Goal: Navigation & Orientation: Find specific page/section

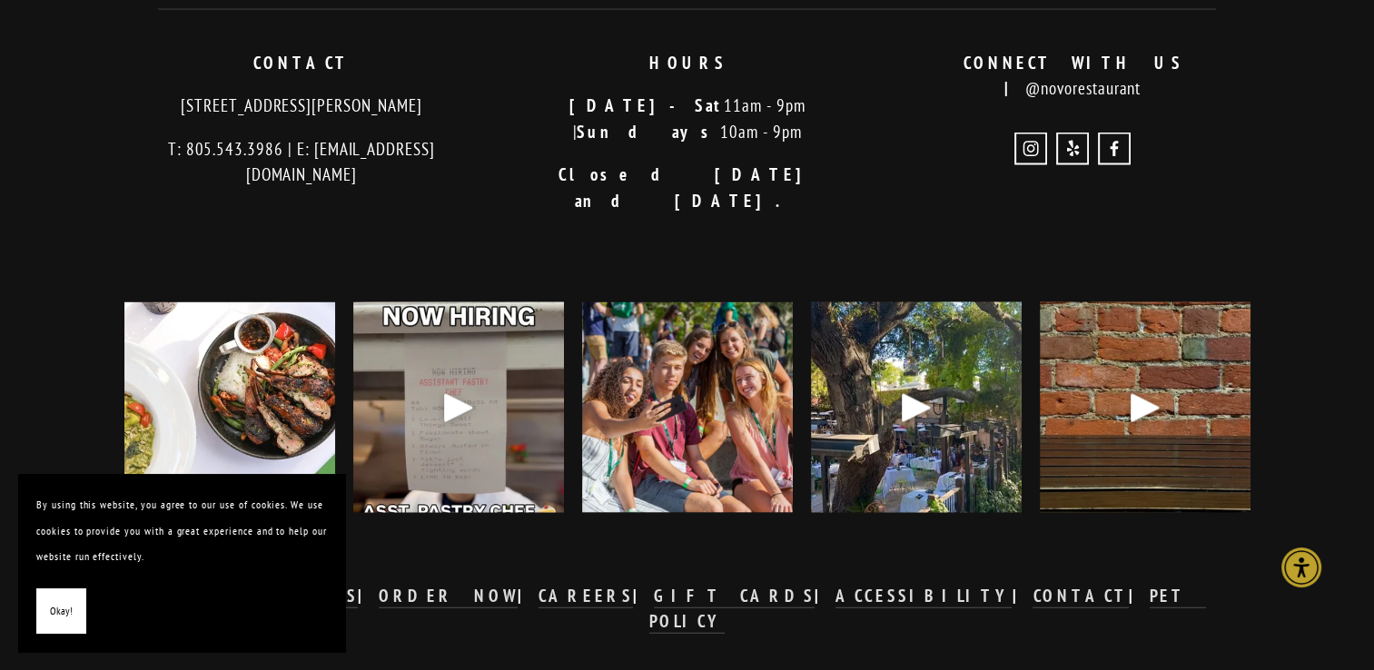
scroll to position [3774, 0]
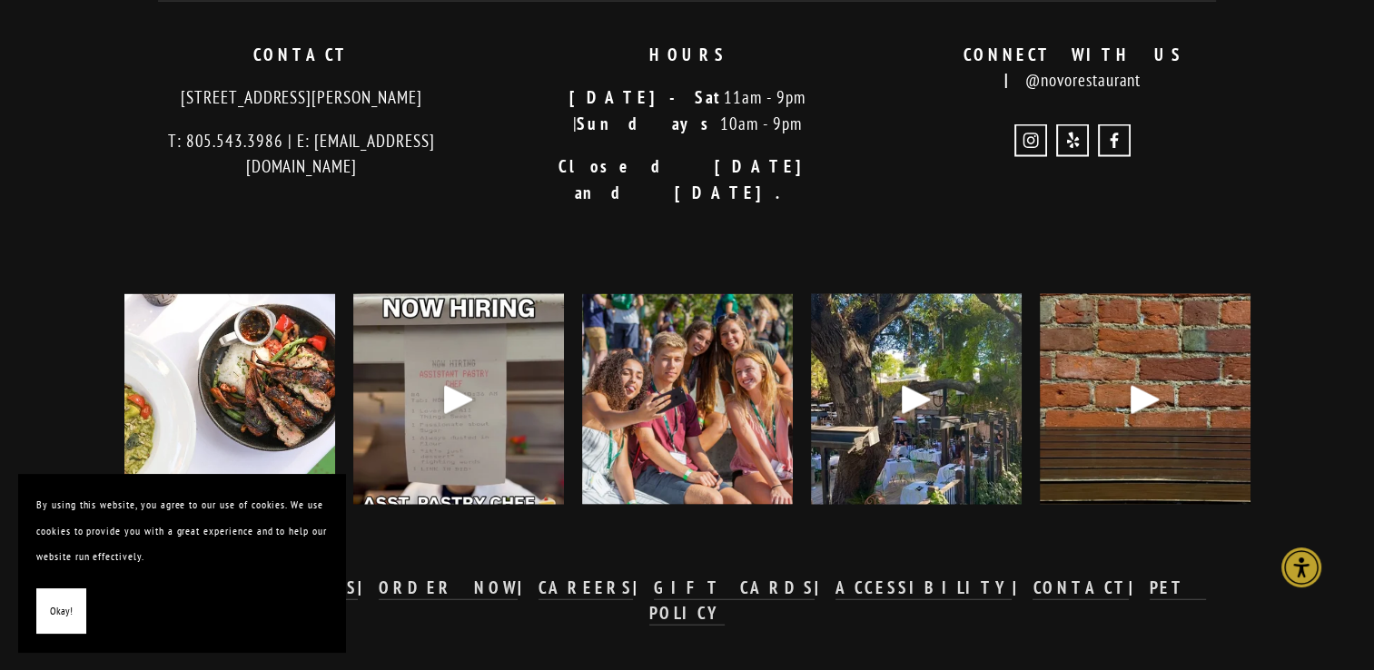
click at [54, 608] on span "Okay!" at bounding box center [61, 611] width 23 height 26
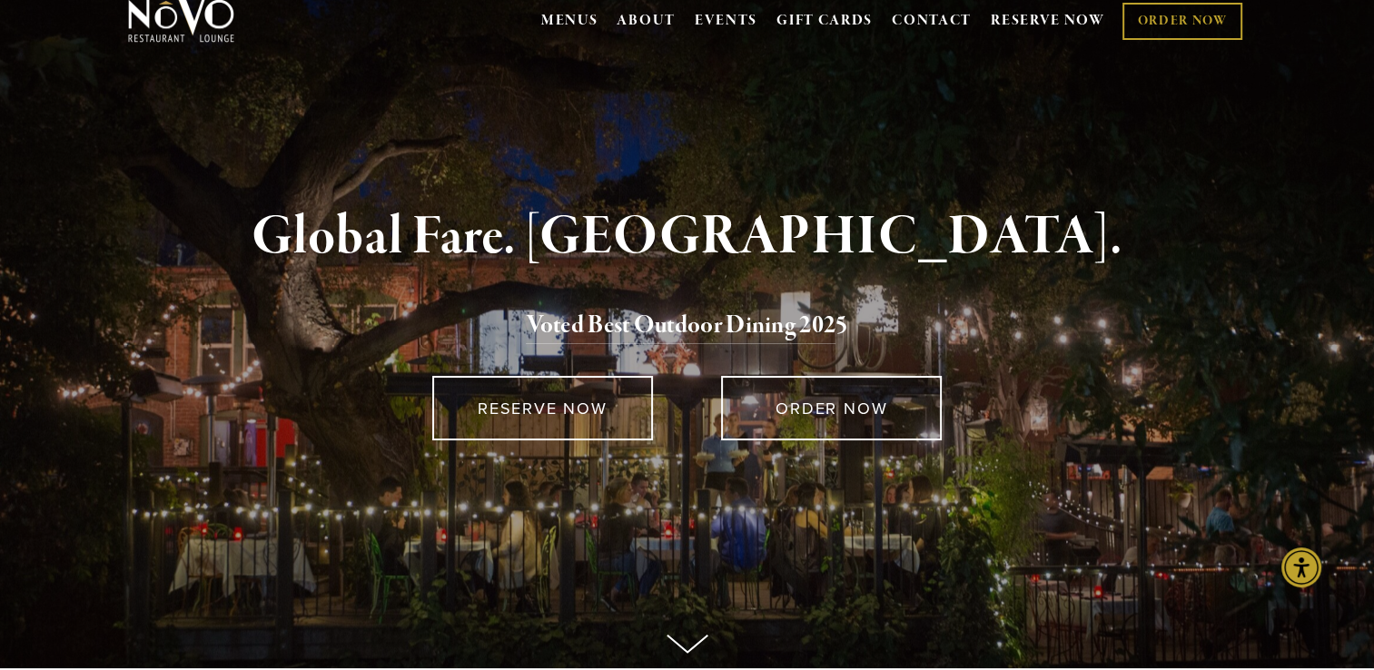
scroll to position [0, 0]
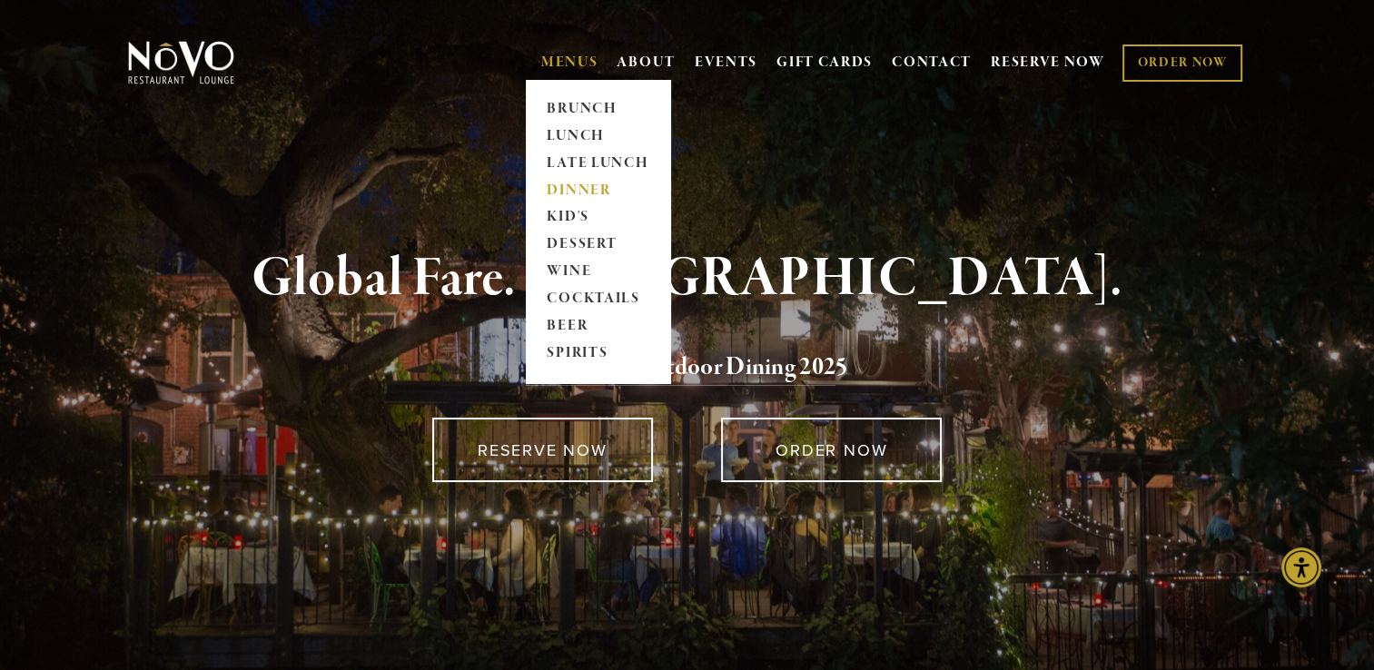
click at [563, 184] on link "DINNER" at bounding box center [598, 190] width 114 height 27
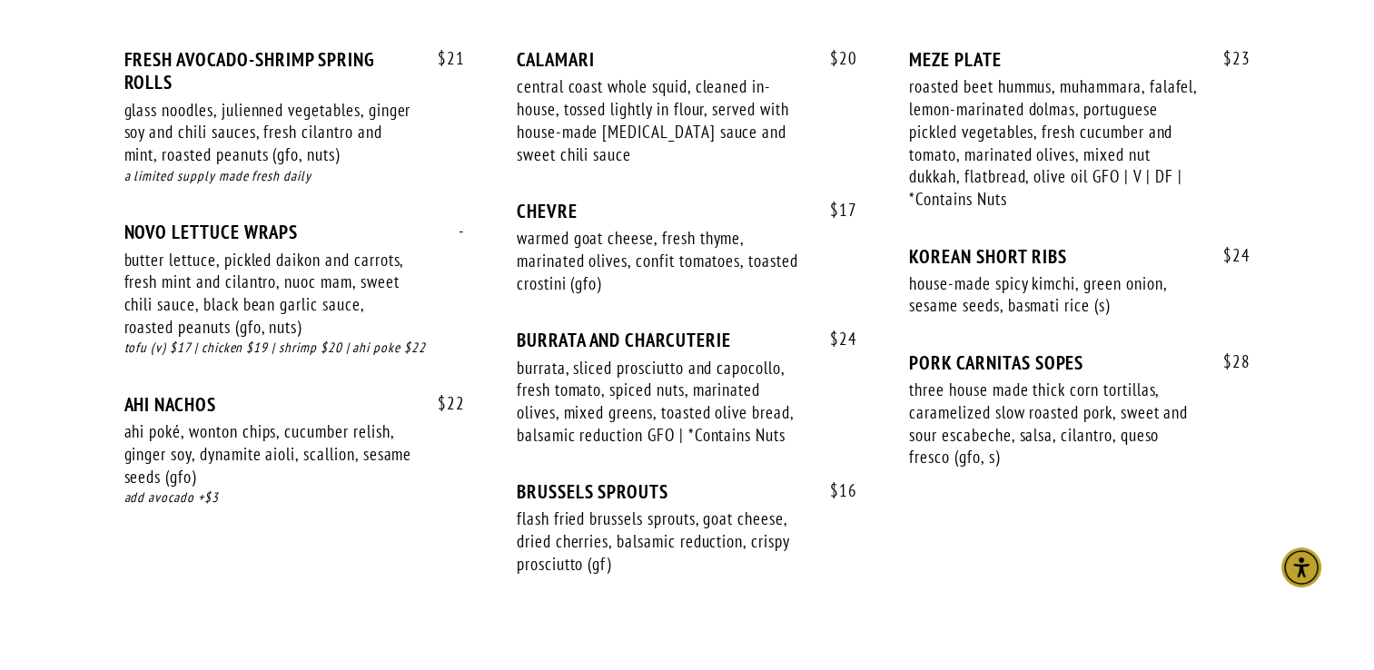
scroll to position [1239, 0]
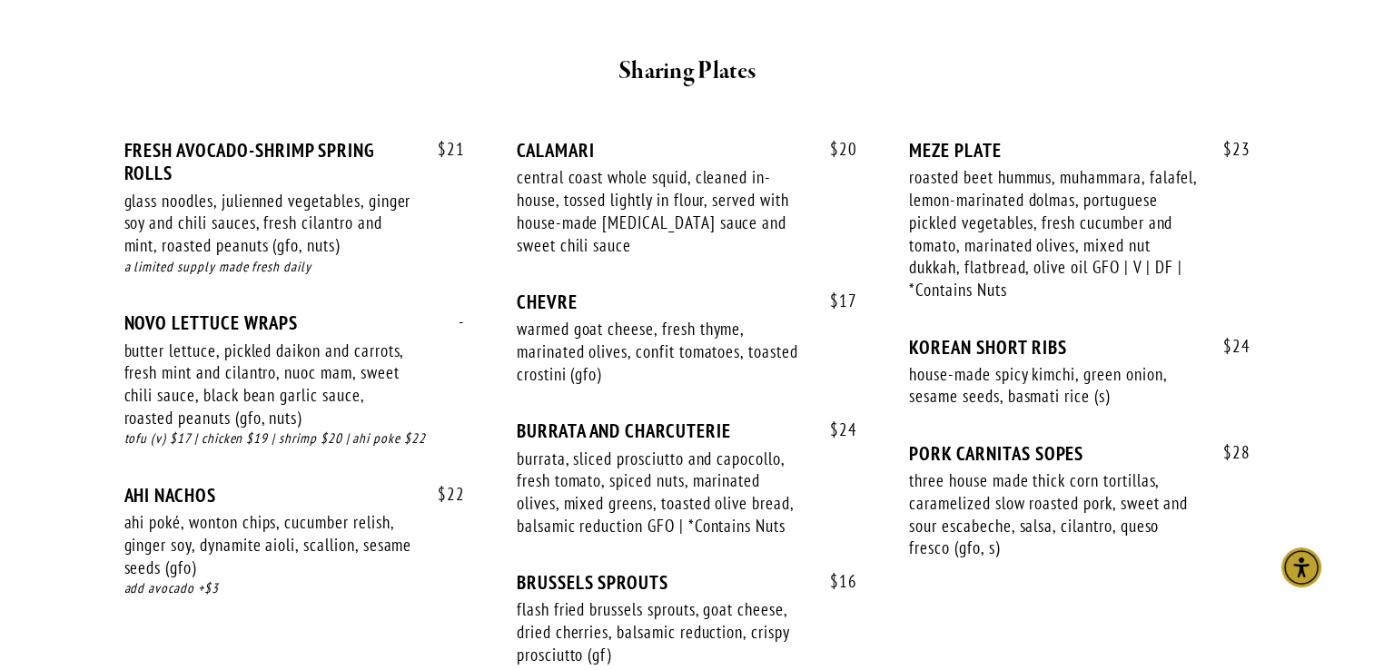
scroll to position [1148, 0]
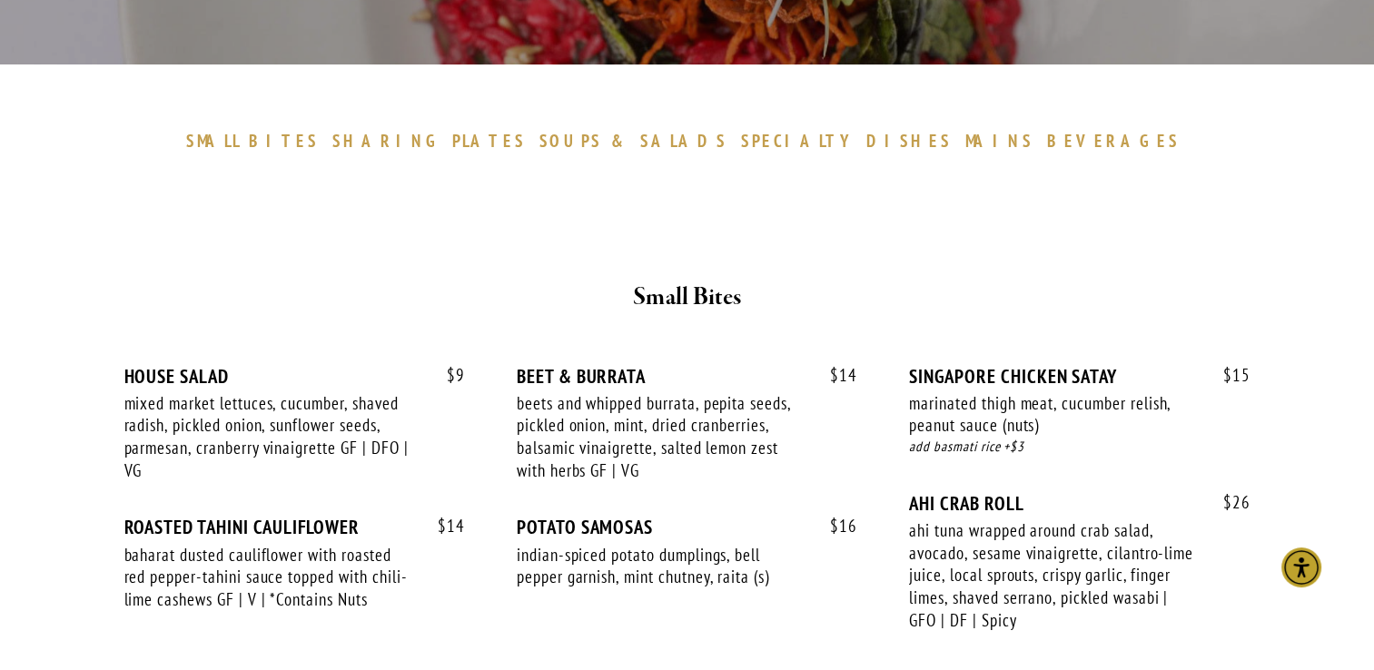
scroll to position [483, 0]
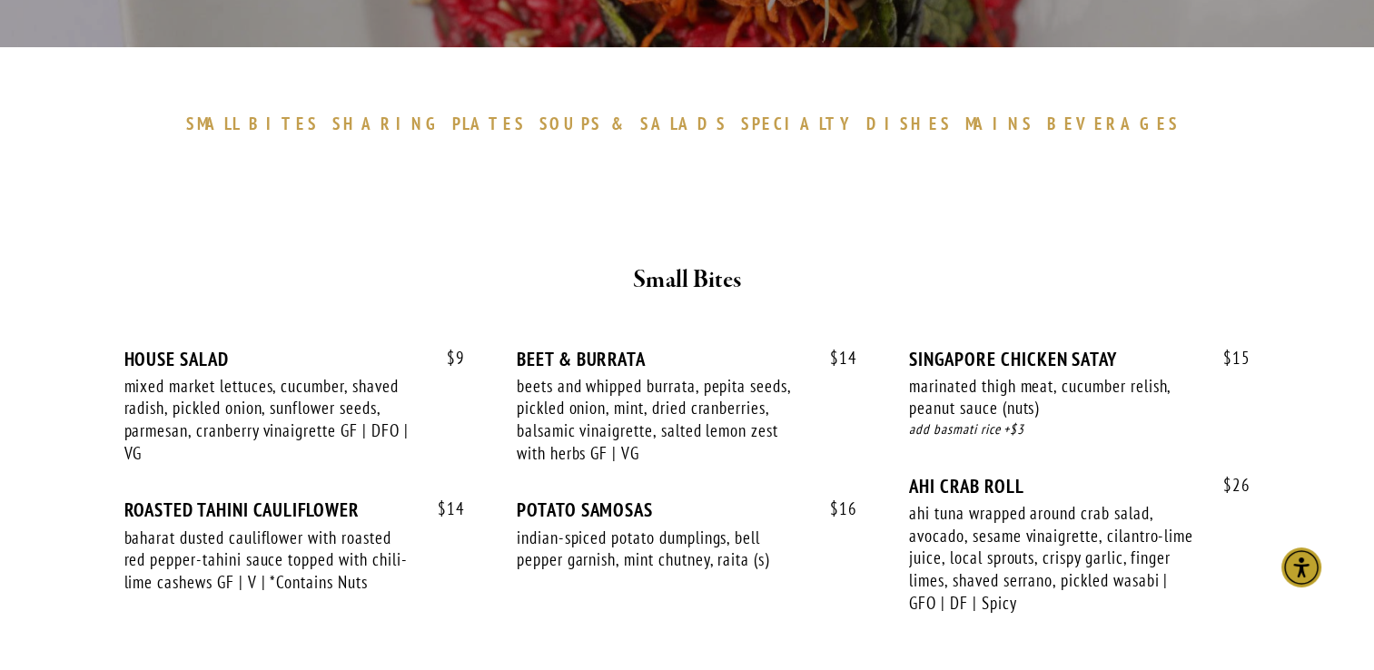
click at [1047, 123] on span "BEVERAGES" at bounding box center [1113, 124] width 133 height 22
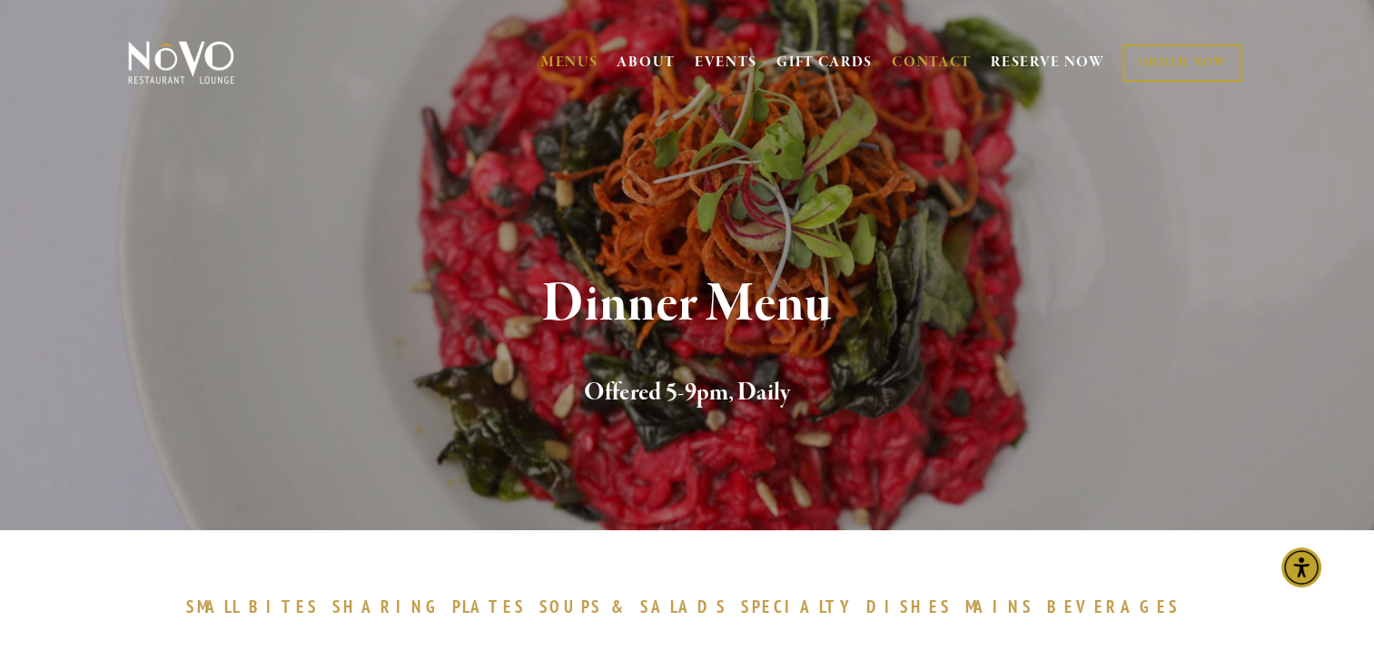
drag, startPoint x: 930, startPoint y: 49, endPoint x: 967, endPoint y: 64, distance: 40.3
click at [930, 50] on link "CONTACT" at bounding box center [932, 62] width 80 height 35
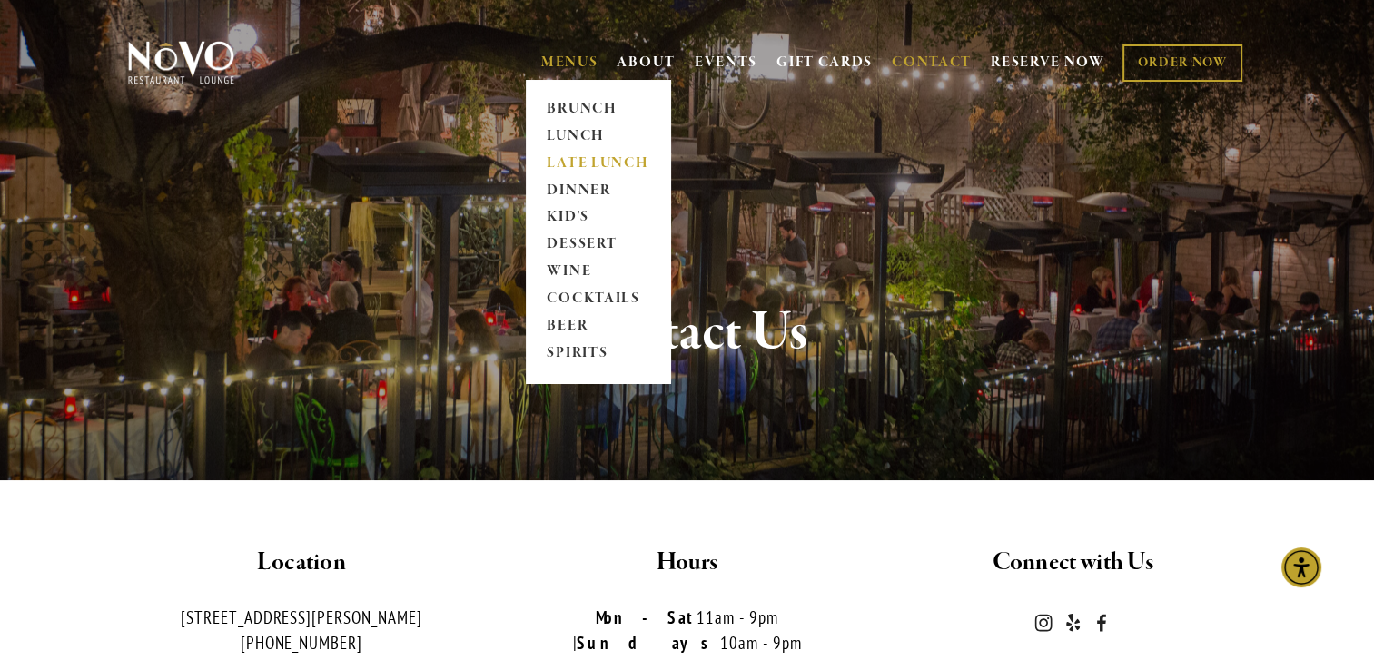
click at [554, 165] on link "LATE LUNCH" at bounding box center [598, 163] width 114 height 27
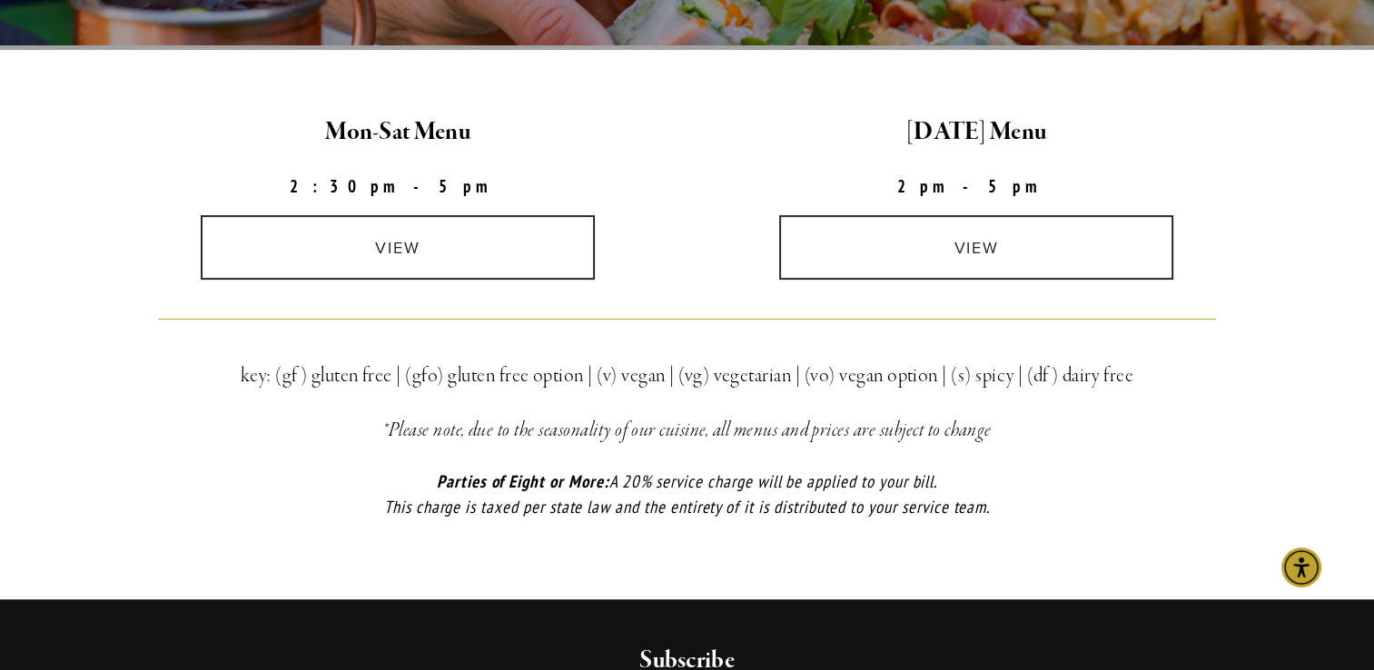
scroll to position [516, 0]
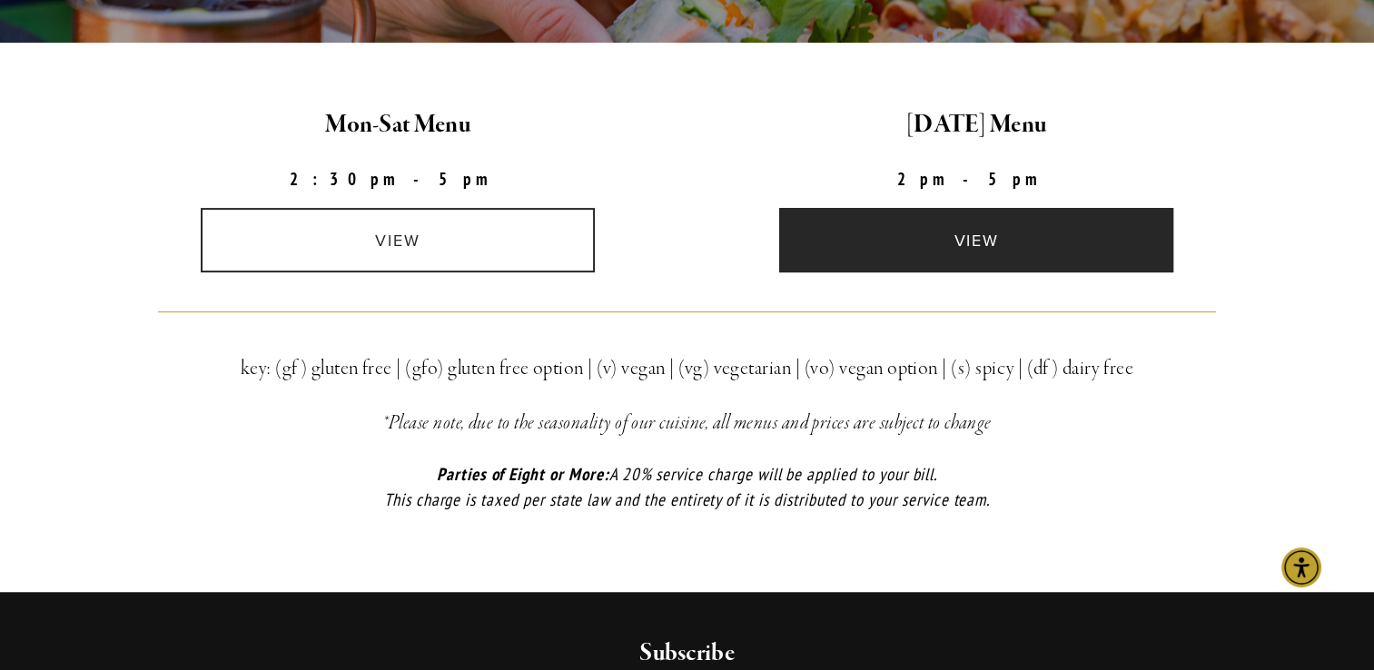
drag, startPoint x: 402, startPoint y: 240, endPoint x: 839, endPoint y: 269, distance: 437.7
click at [403, 241] on link "view" at bounding box center [398, 240] width 394 height 64
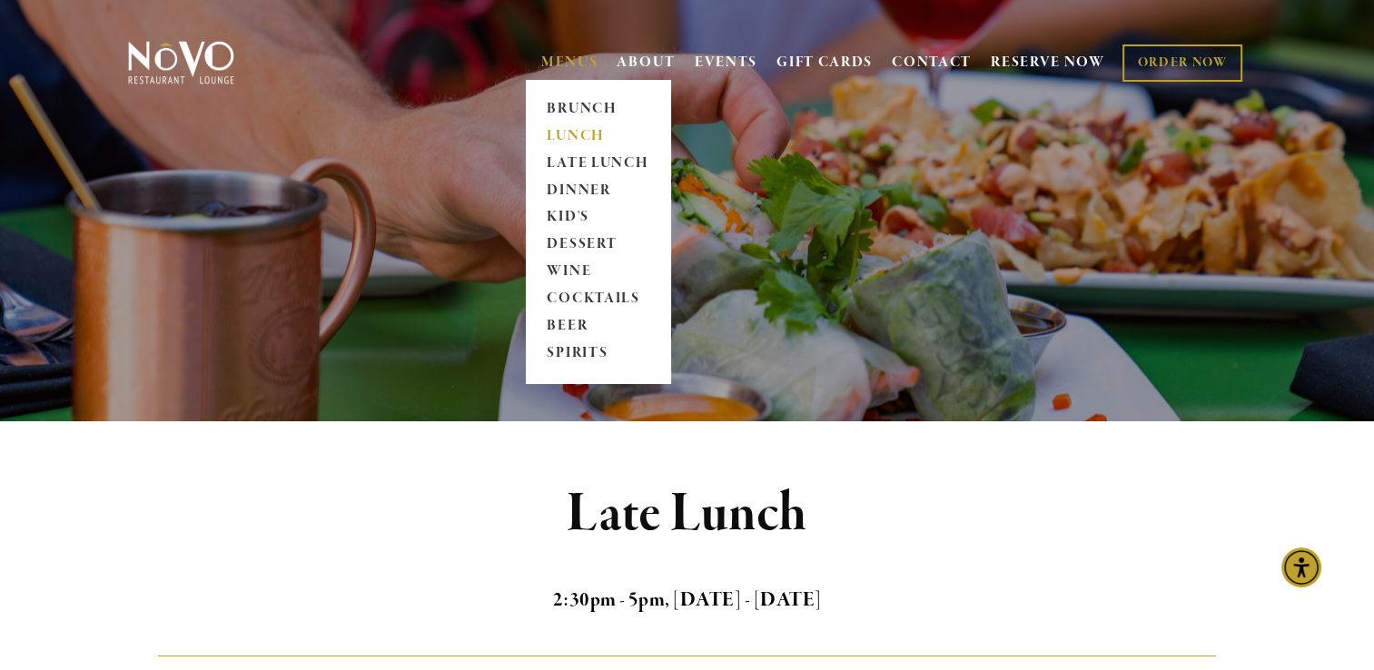
click at [553, 133] on link "LUNCH" at bounding box center [598, 136] width 114 height 27
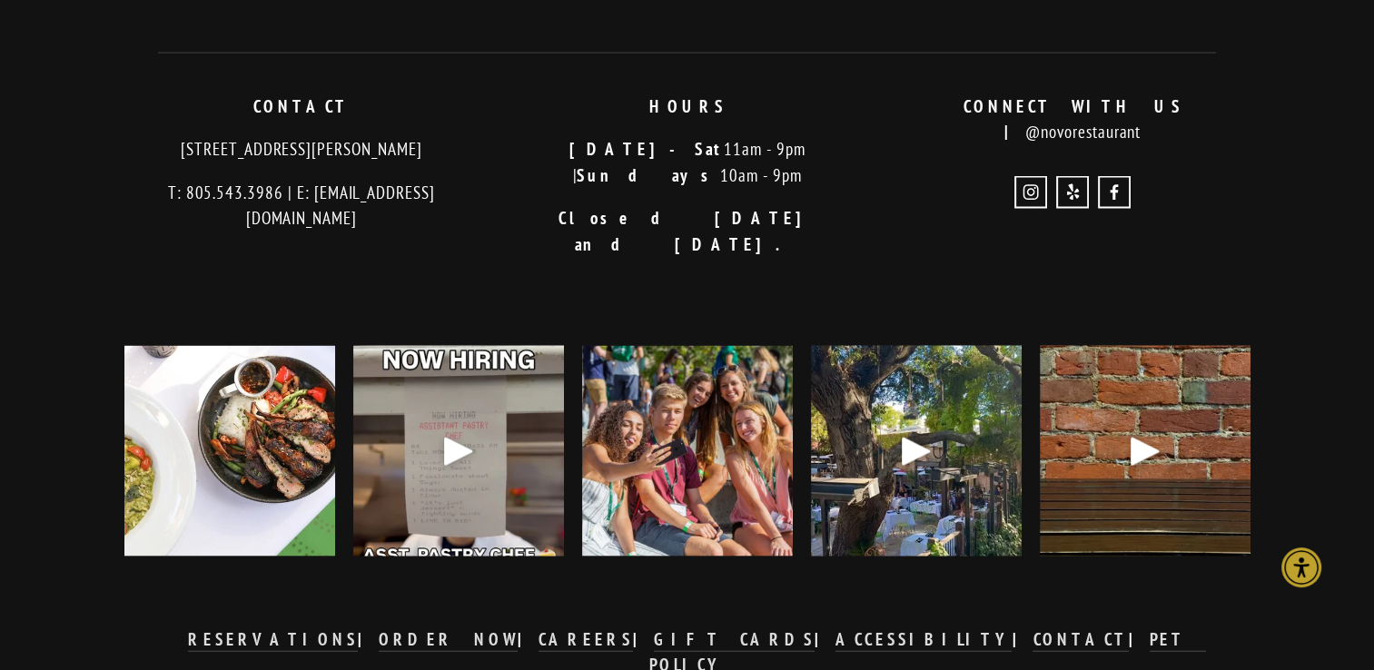
scroll to position [3774, 0]
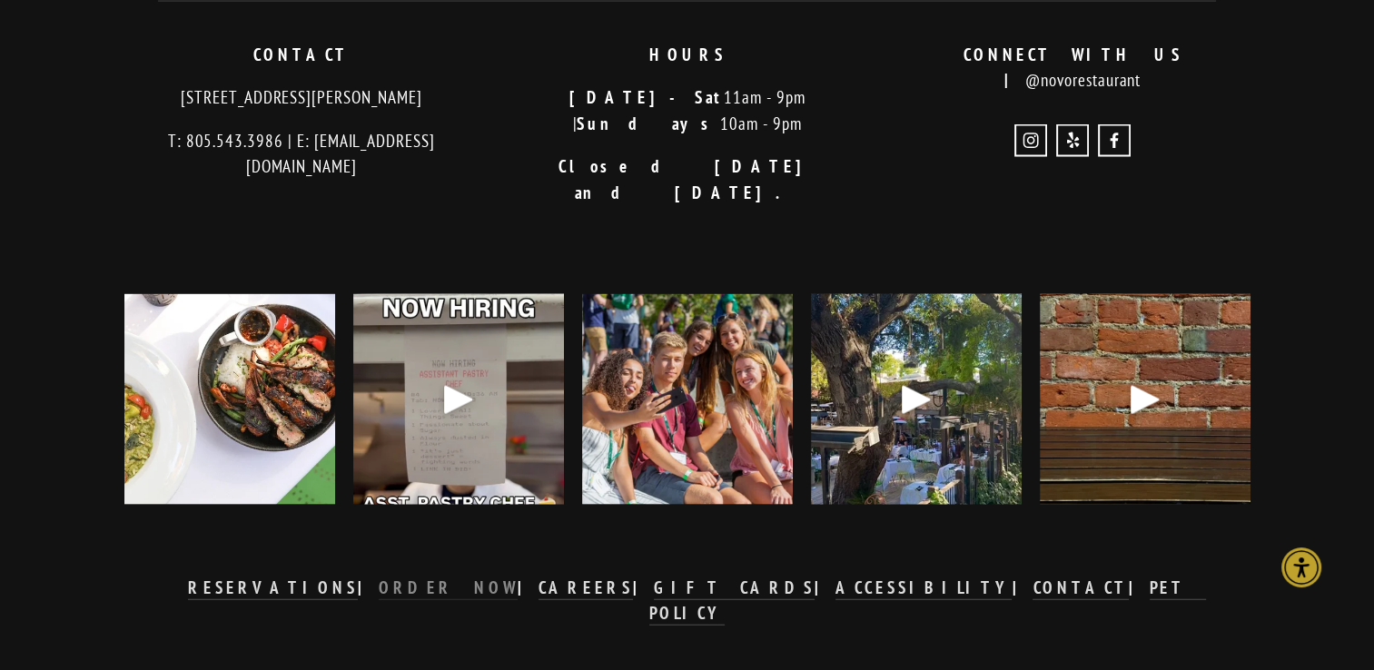
click at [504, 577] on strong "ORDER NOW" at bounding box center [449, 588] width 140 height 22
